Goal: Communication & Community: Answer question/provide support

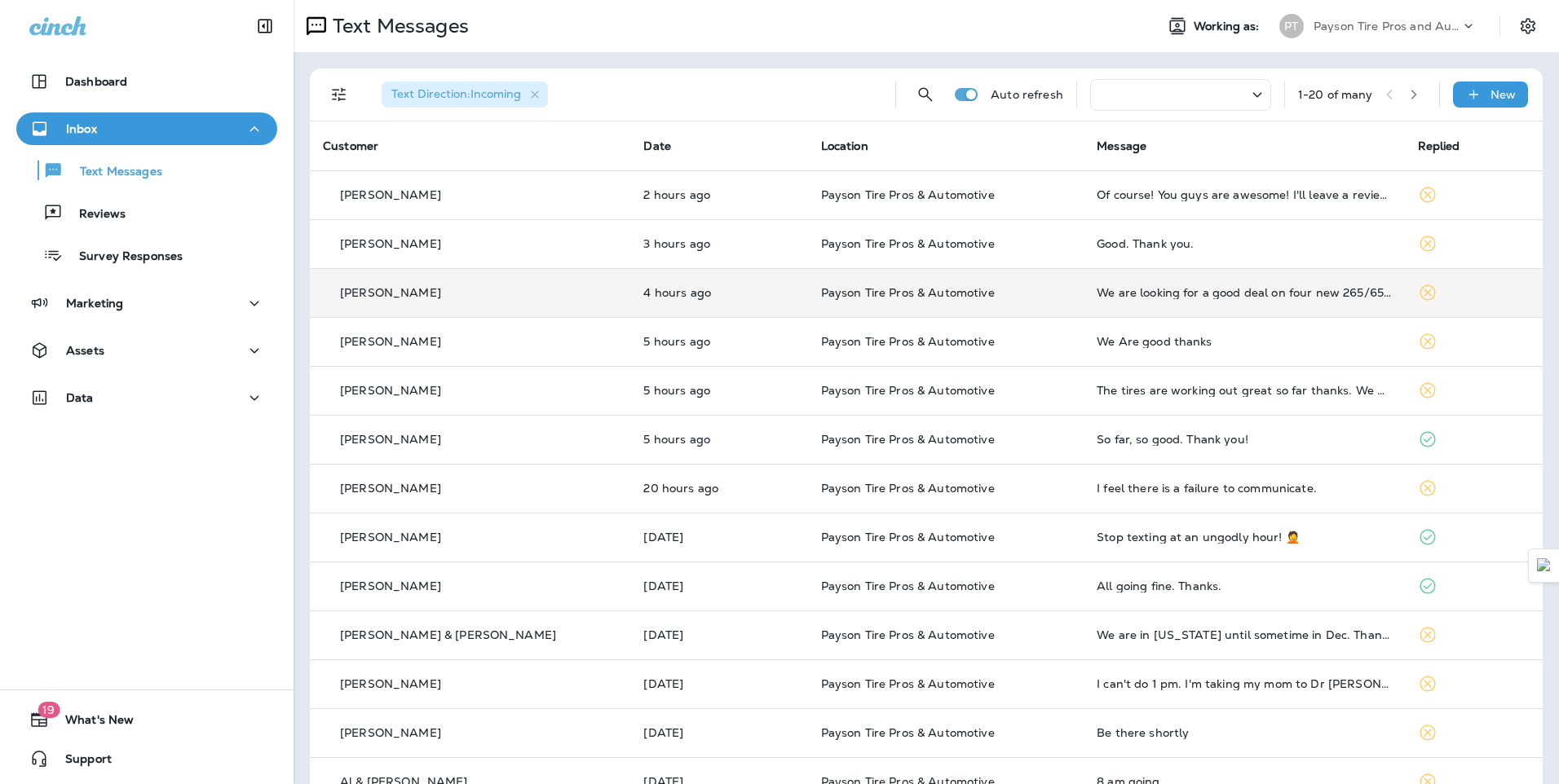
click at [508, 290] on div "[PERSON_NAME]" at bounding box center [471, 293] width 295 height 17
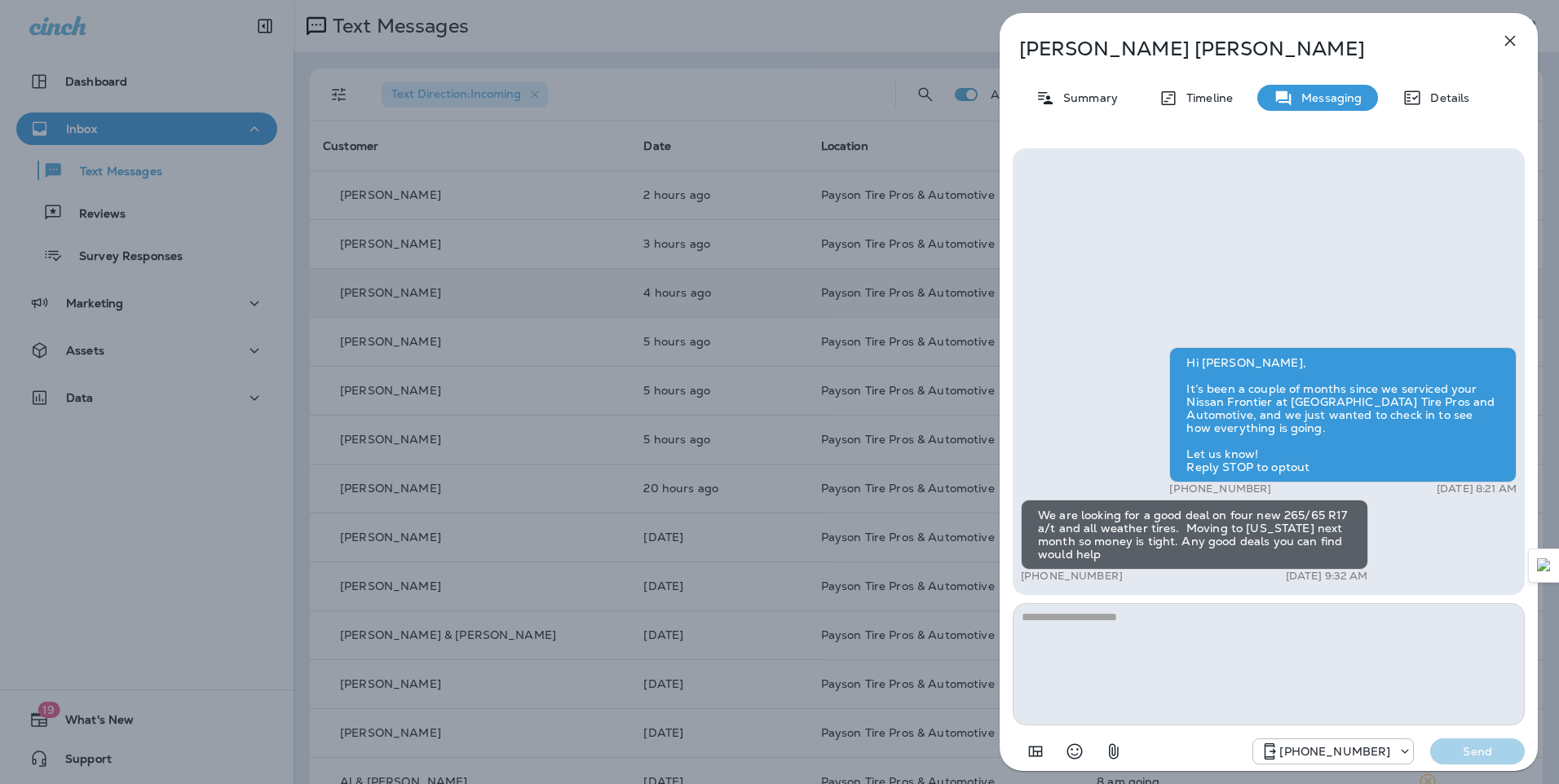
click at [469, 147] on div "[PERSON_NAME] Summary Timeline Messaging Details Hi [PERSON_NAME], It’s been a …" at bounding box center [779, 392] width 1559 height 784
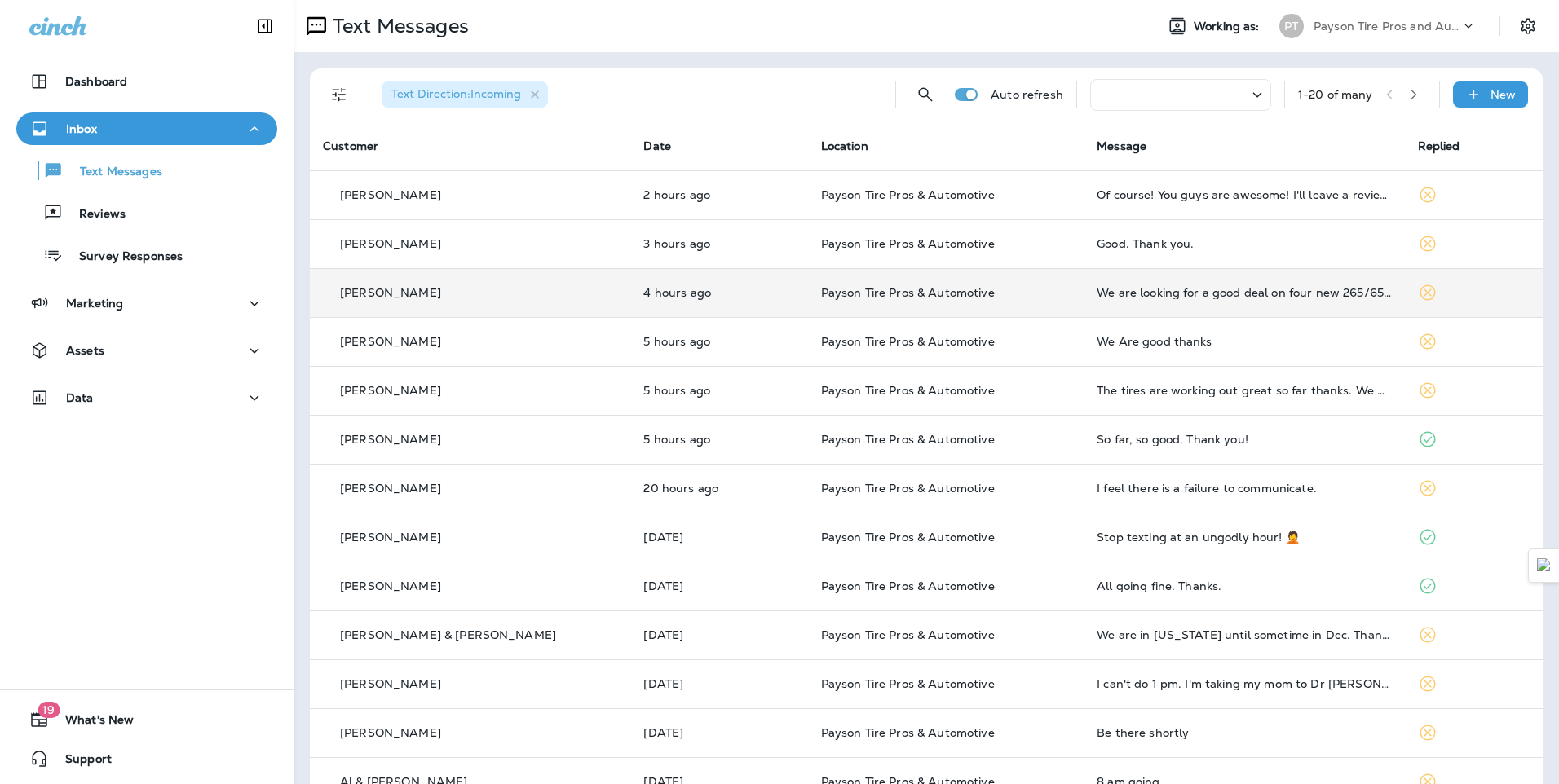
click at [532, 299] on div "[PERSON_NAME]" at bounding box center [471, 293] width 295 height 17
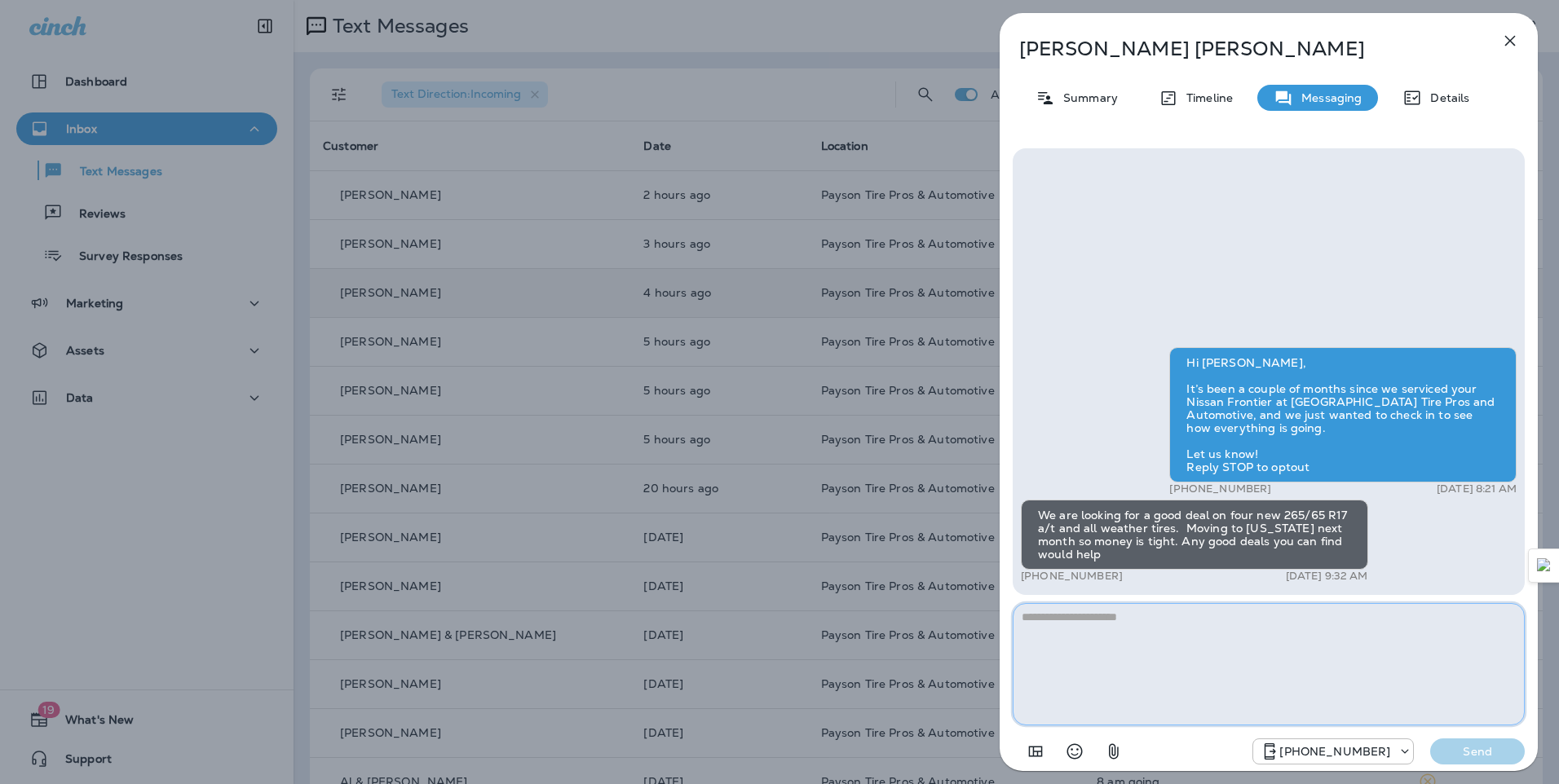
click at [1072, 622] on textarea at bounding box center [1269, 664] width 513 height 123
type textarea "*"
type textarea "**********"
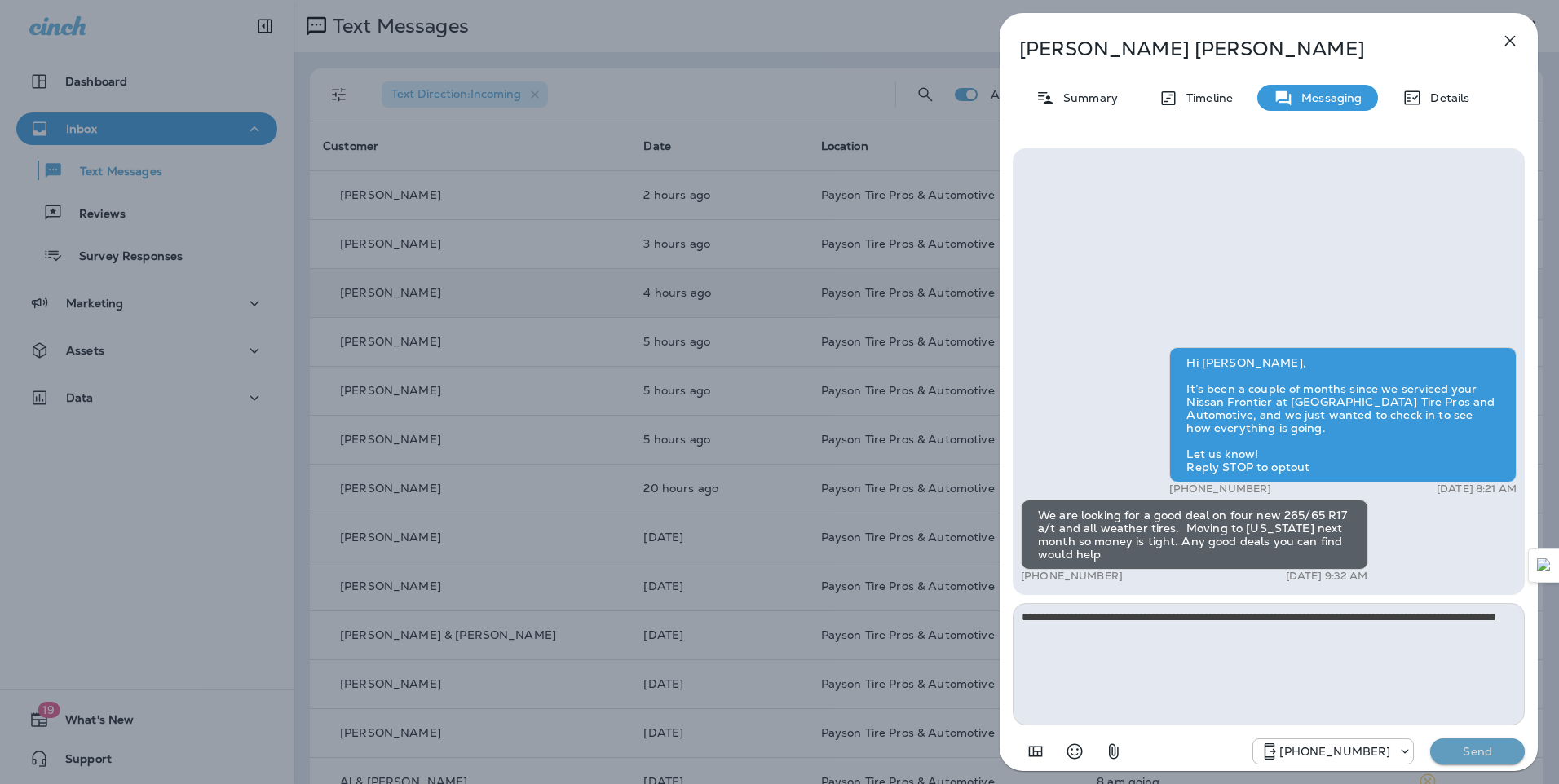
click at [1491, 747] on p "Send" at bounding box center [1478, 751] width 69 height 15
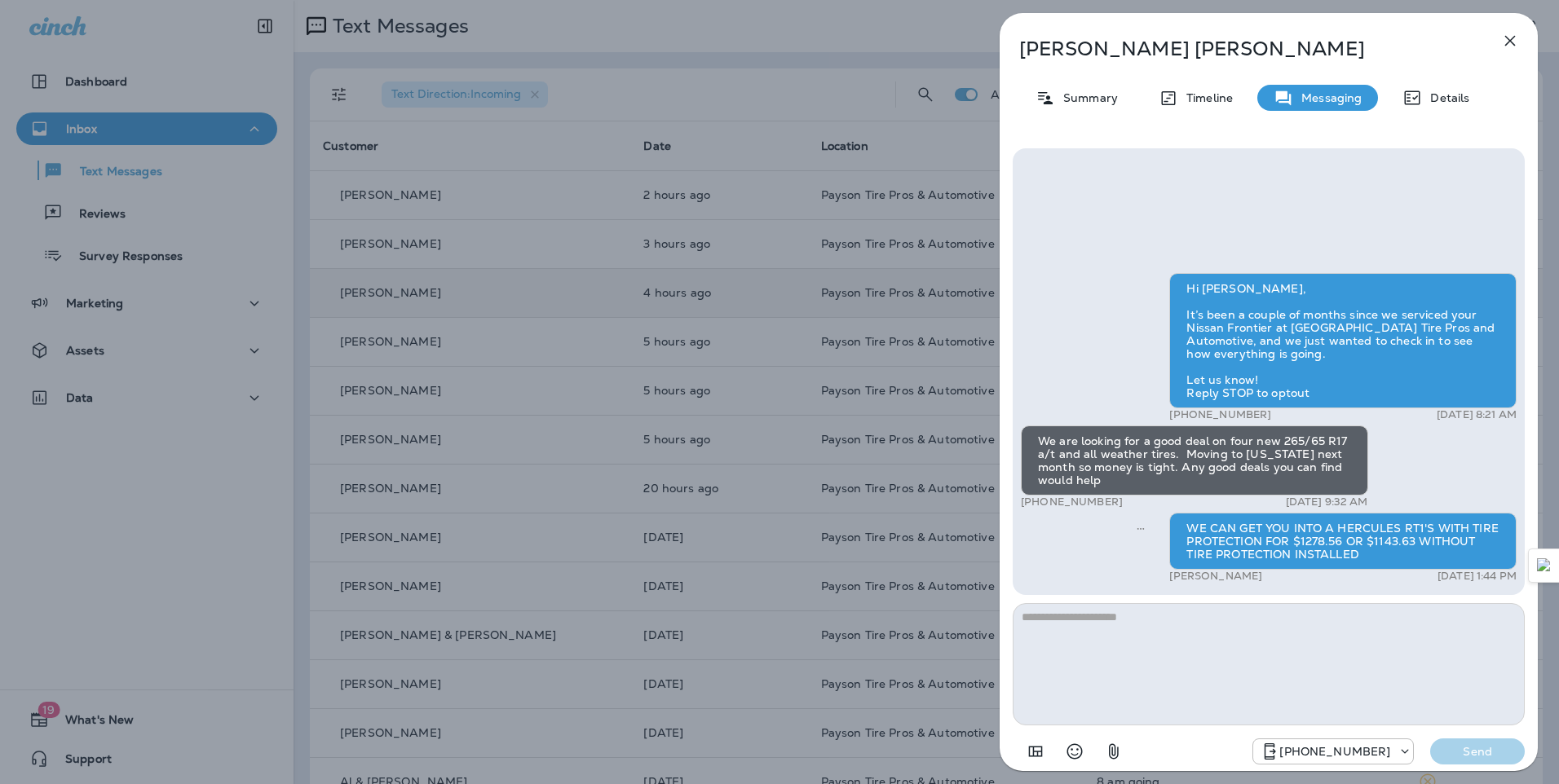
click at [491, 229] on div "[PERSON_NAME] Summary Timeline Messaging Details Hi [PERSON_NAME], It’s been a …" at bounding box center [779, 392] width 1559 height 784
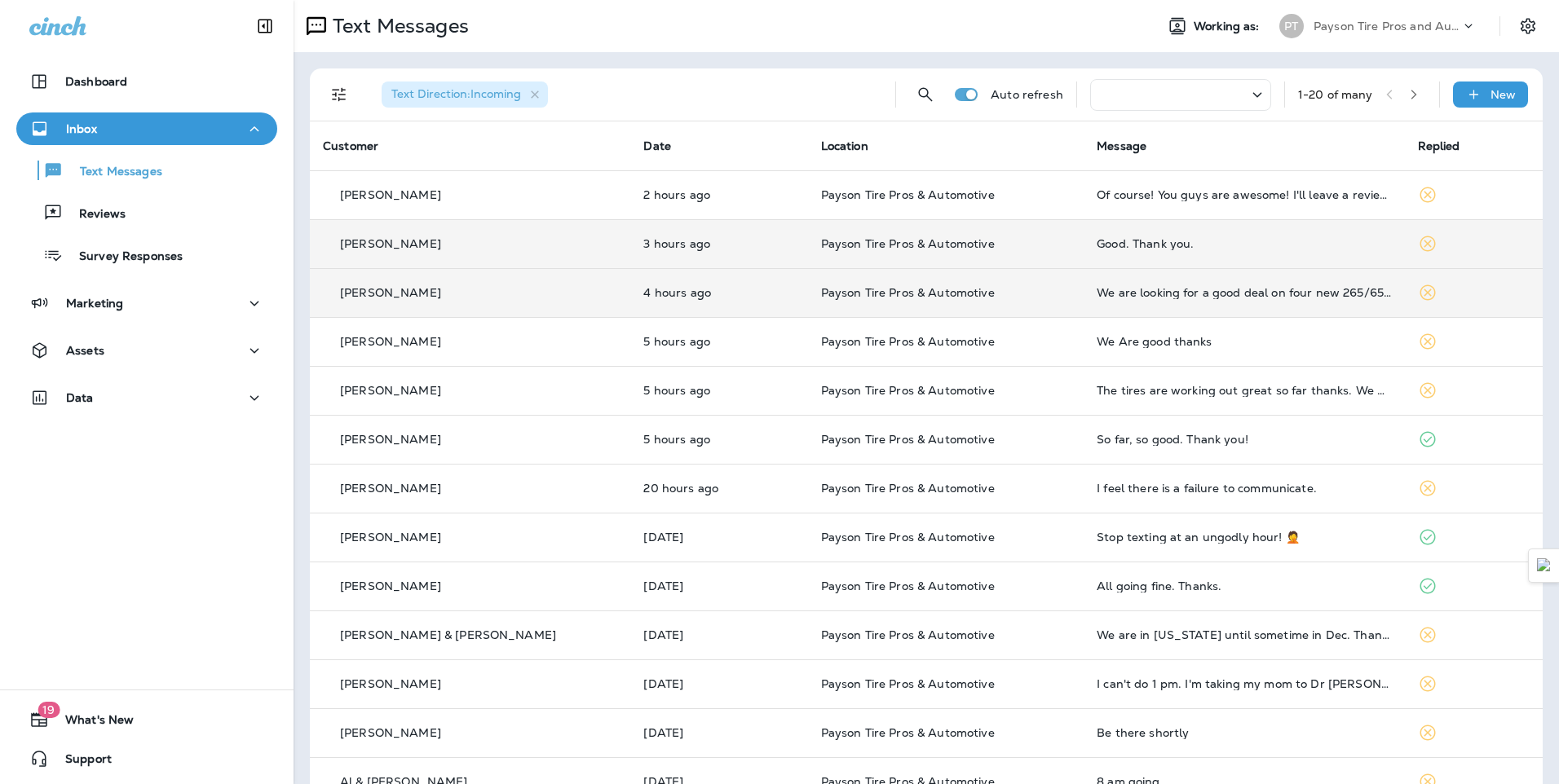
click at [530, 248] on div "[PERSON_NAME]" at bounding box center [471, 244] width 295 height 17
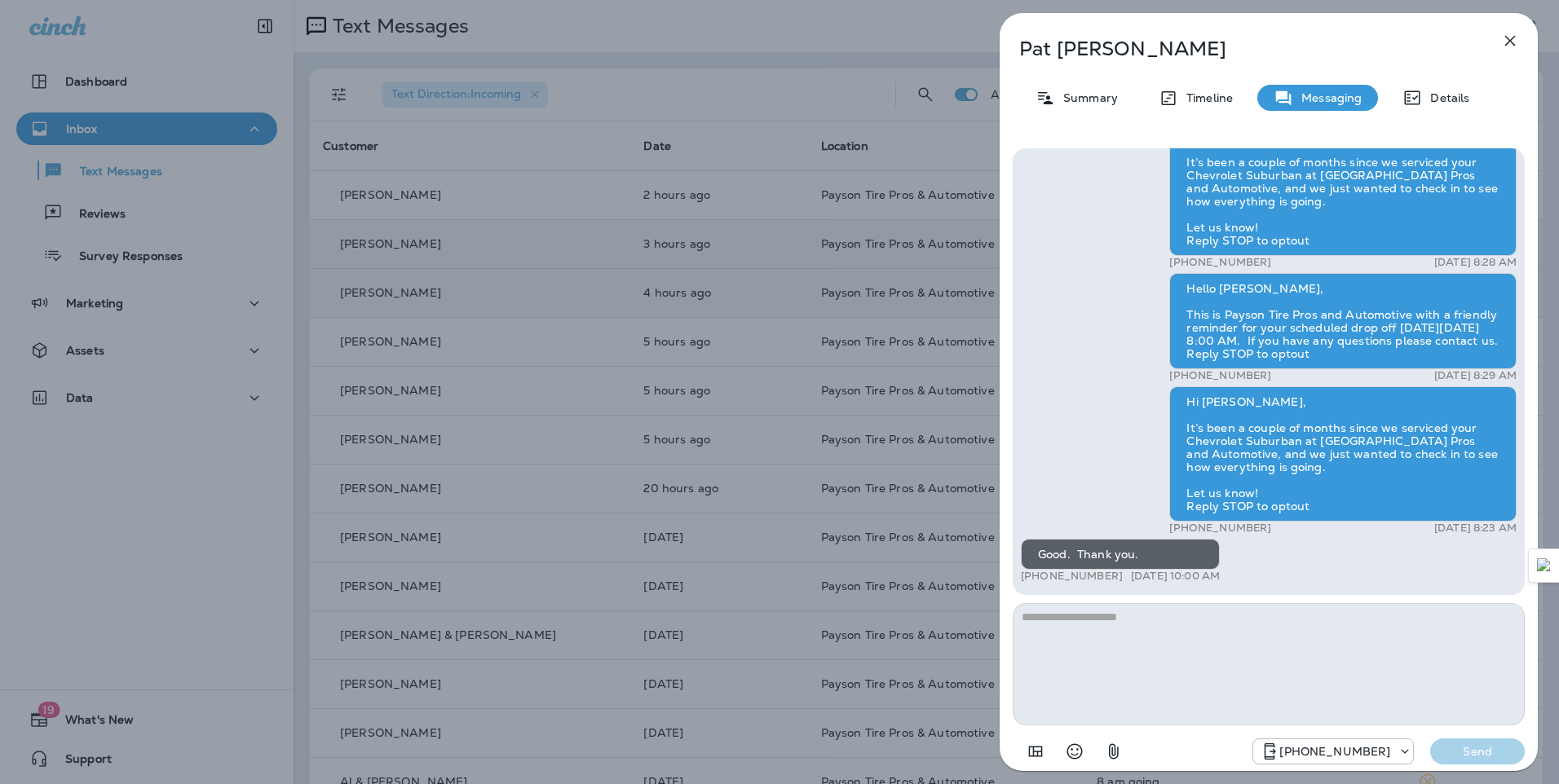
click at [520, 296] on div "[PERSON_NAME] Summary Timeline Messaging Details Hello [PERSON_NAME], this is P…" at bounding box center [779, 392] width 1559 height 784
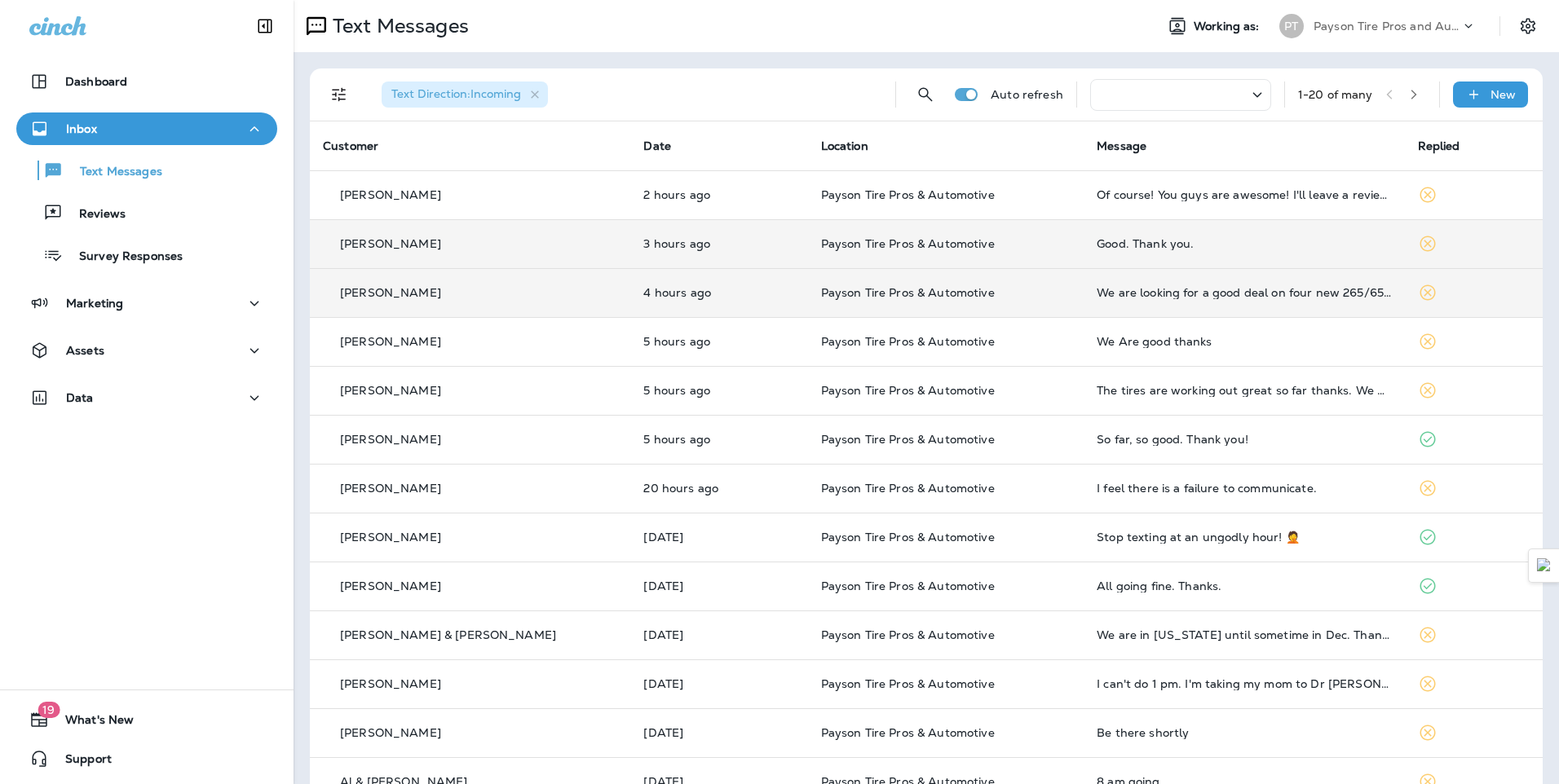
click at [509, 249] on div "[PERSON_NAME]" at bounding box center [471, 244] width 295 height 17
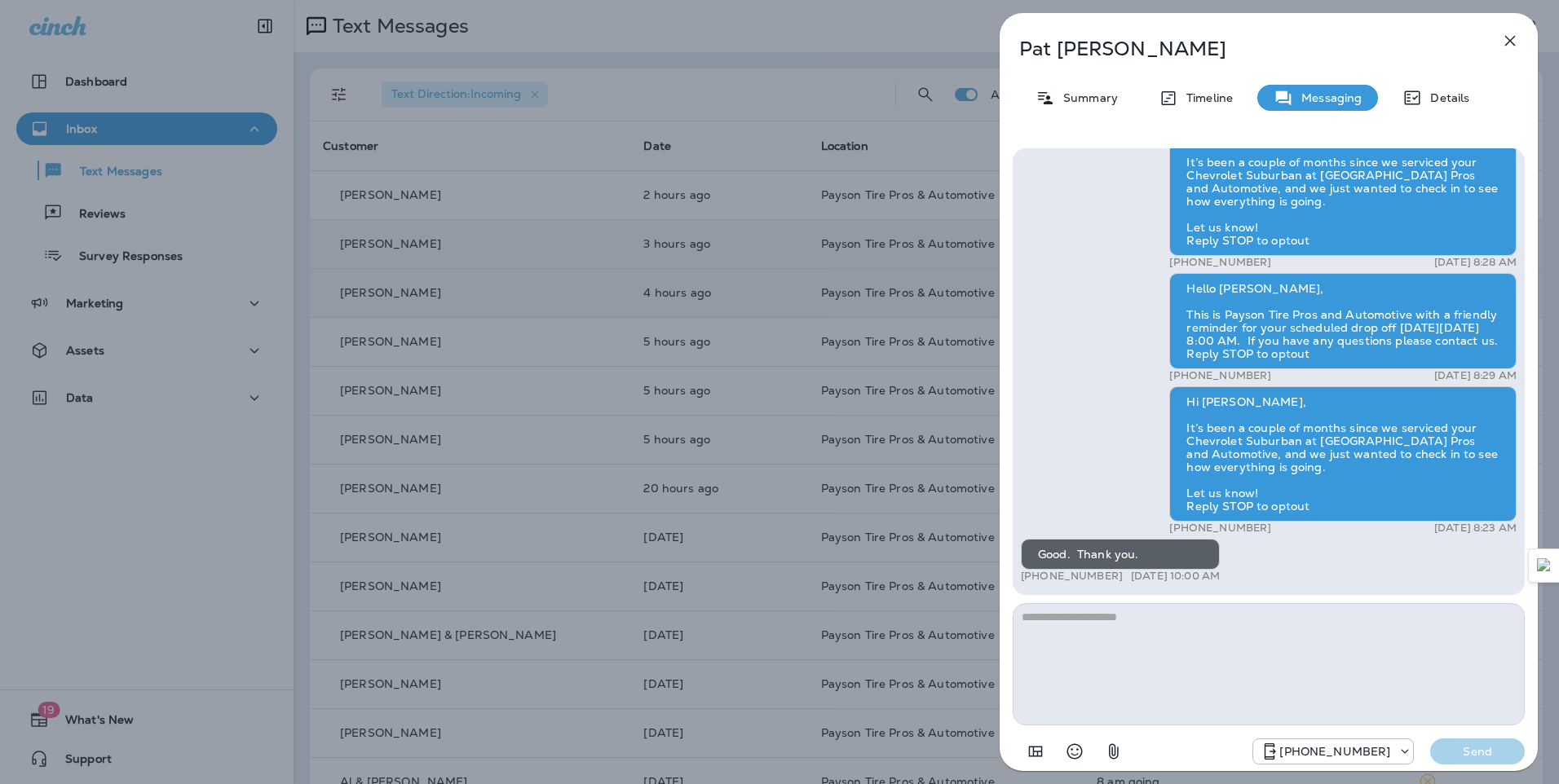
click at [513, 209] on div "[PERSON_NAME] Summary Timeline Messaging Details Hello [PERSON_NAME], this is P…" at bounding box center [779, 392] width 1559 height 784
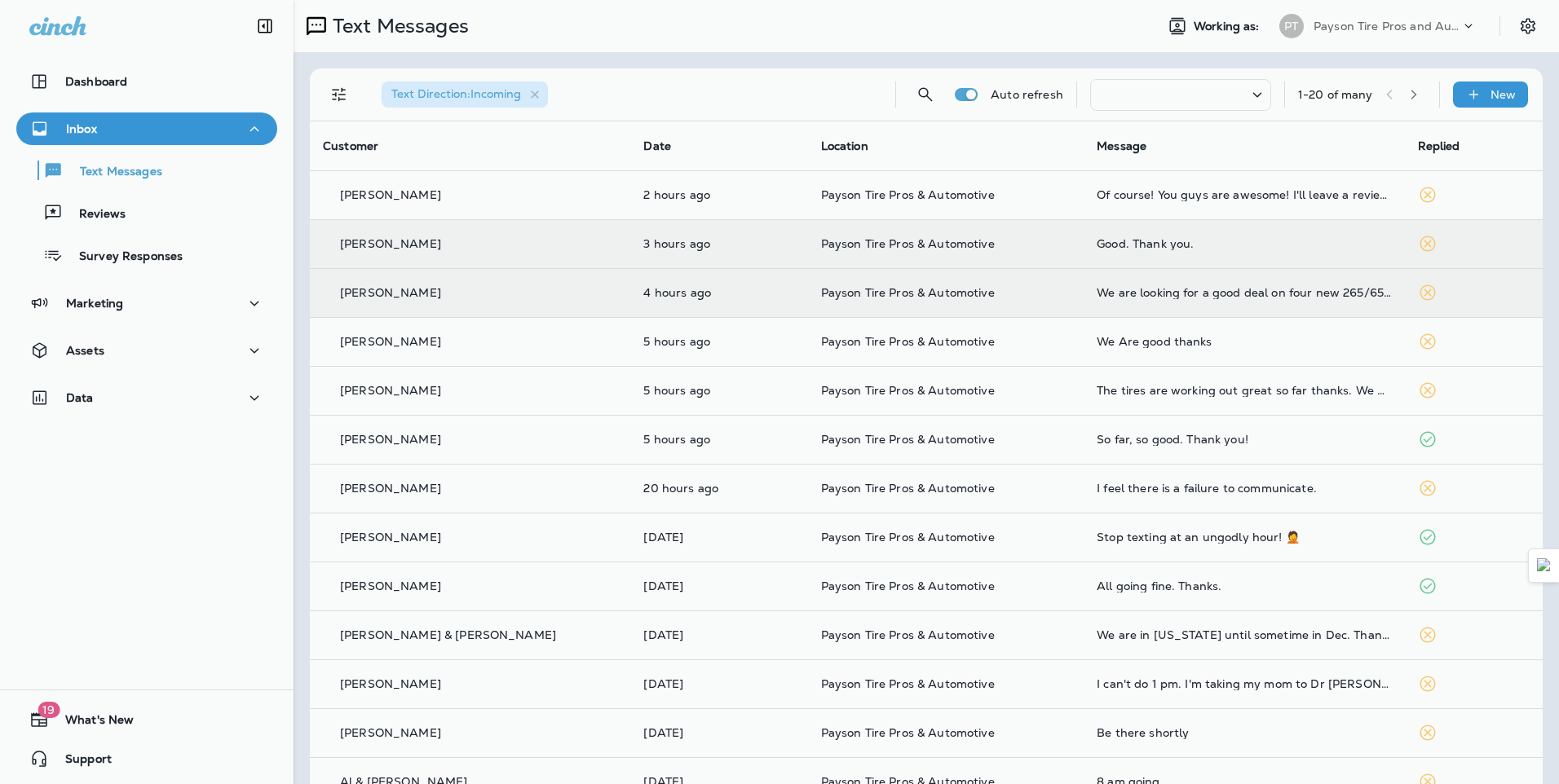
click at [510, 206] on div at bounding box center [863, 392] width 1559 height 784
click at [510, 206] on td "[PERSON_NAME]" at bounding box center [471, 195] width 321 height 49
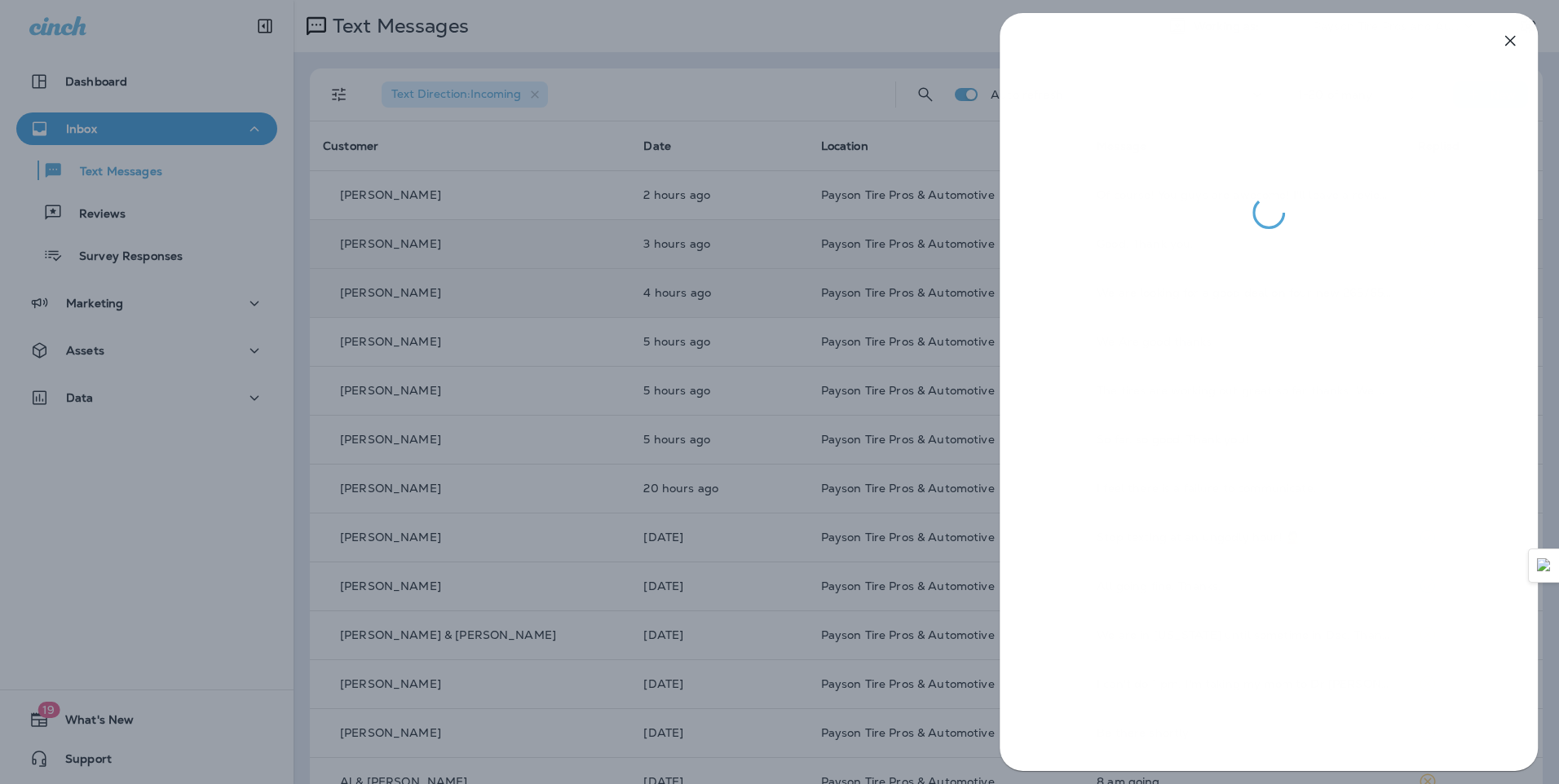
click at [501, 205] on div at bounding box center [779, 392] width 1559 height 784
